Goal: Information Seeking & Learning: Learn about a topic

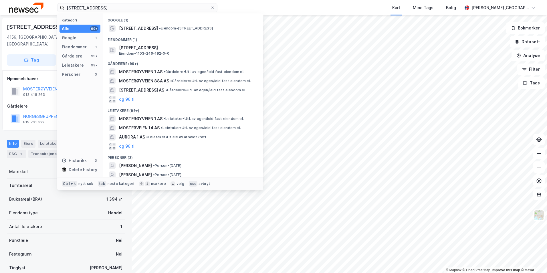
click at [0, 0] on html "mosterøyveien 1 Kategori Alle 99+ Google 1 Eiendommer 1 Gårdeiere 99+ Leietaker…" at bounding box center [273, 136] width 547 height 273
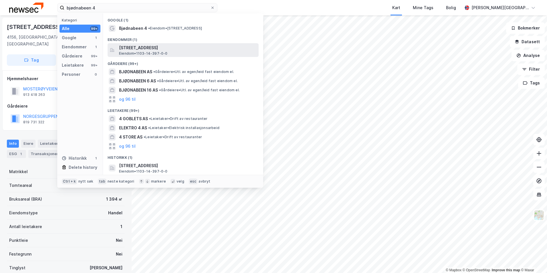
type input "bjødnabeen 4"
click at [146, 53] on span "Eiendom • 1103-14-397-0-0" at bounding box center [143, 53] width 49 height 5
